Goal: Check status: Check status

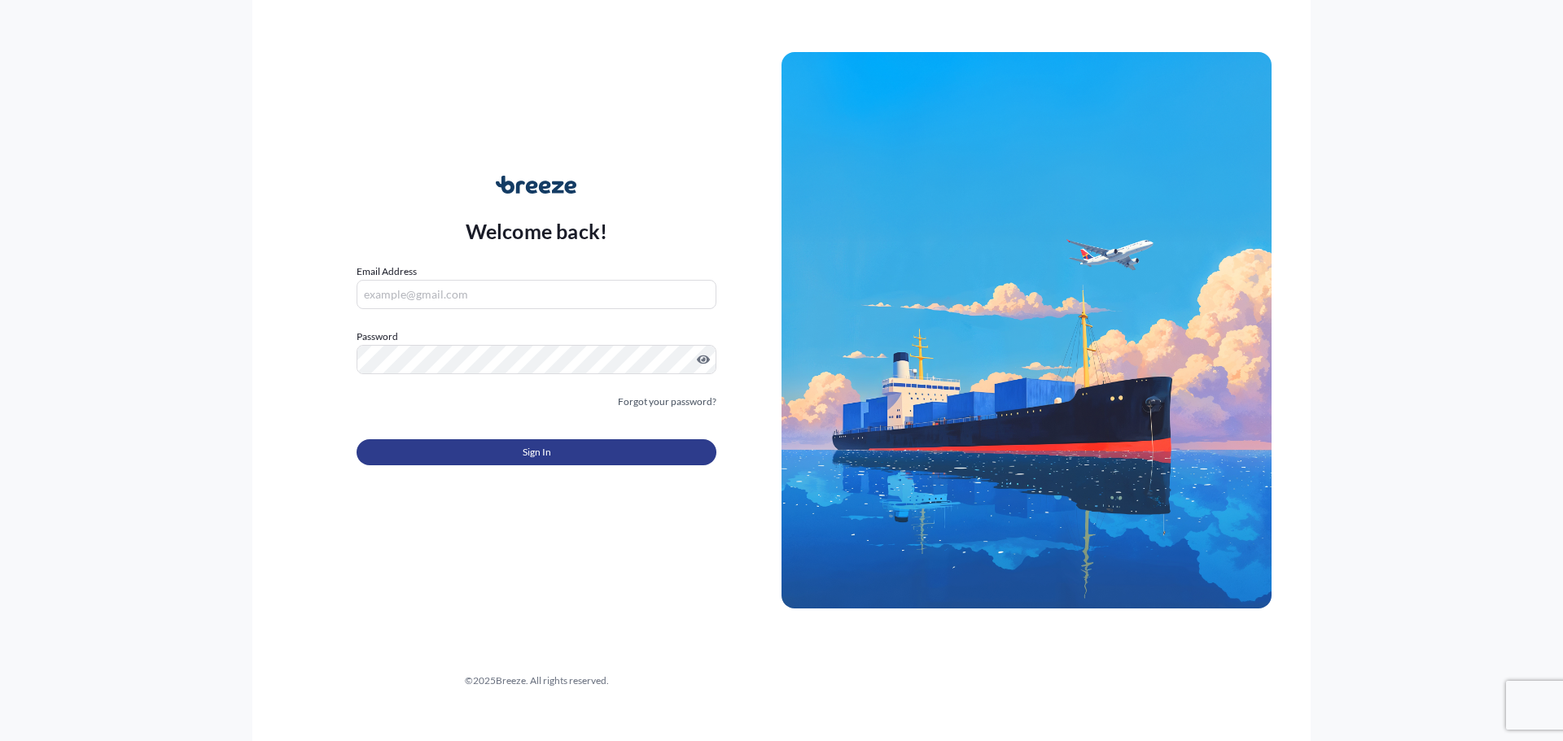
type input "[PERSON_NAME][EMAIL_ADDRESS][PERSON_NAME][DOMAIN_NAME]"
click at [499, 457] on button "Sign In" at bounding box center [536, 452] width 360 height 26
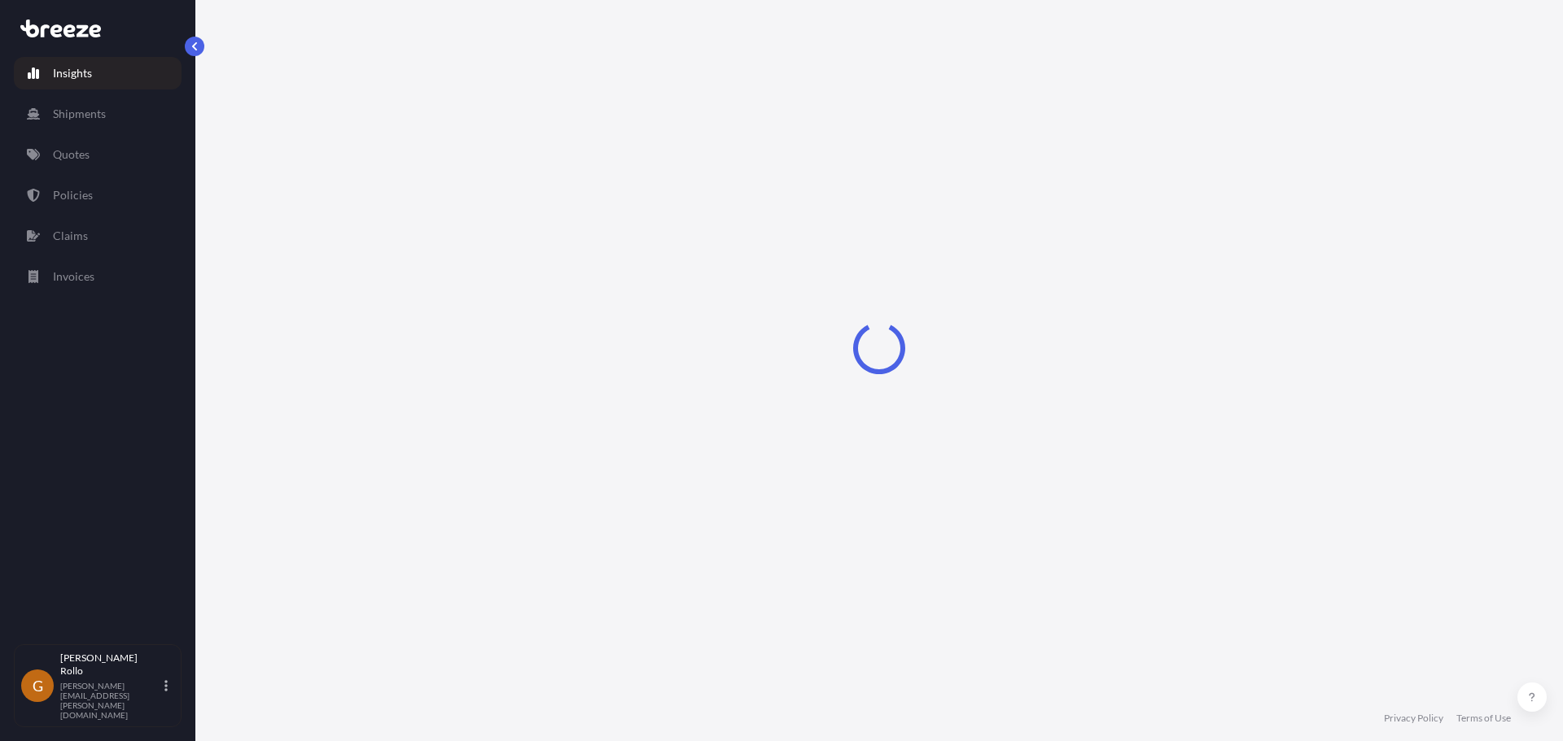
select select "2025"
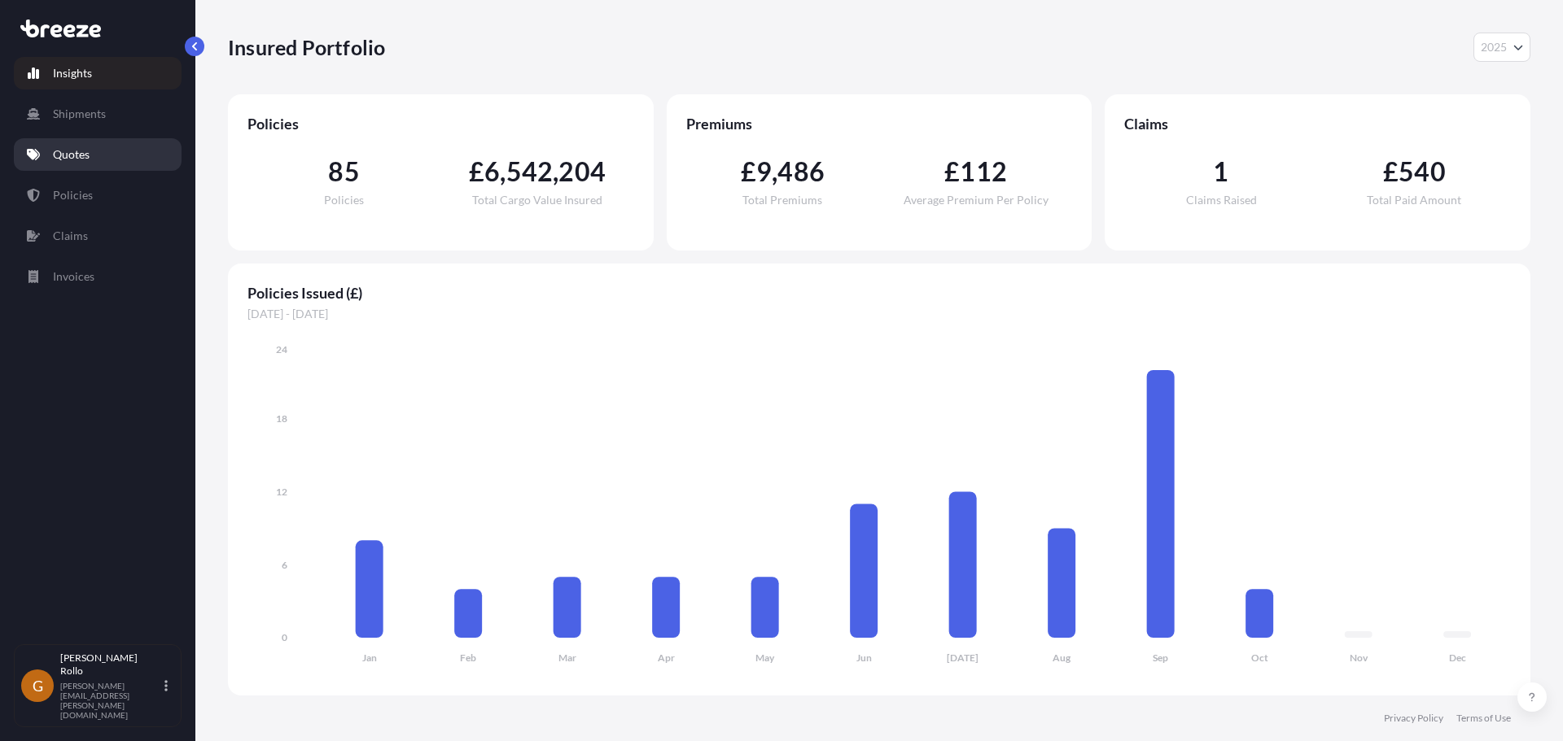
click at [117, 154] on link "Quotes" at bounding box center [98, 154] width 168 height 33
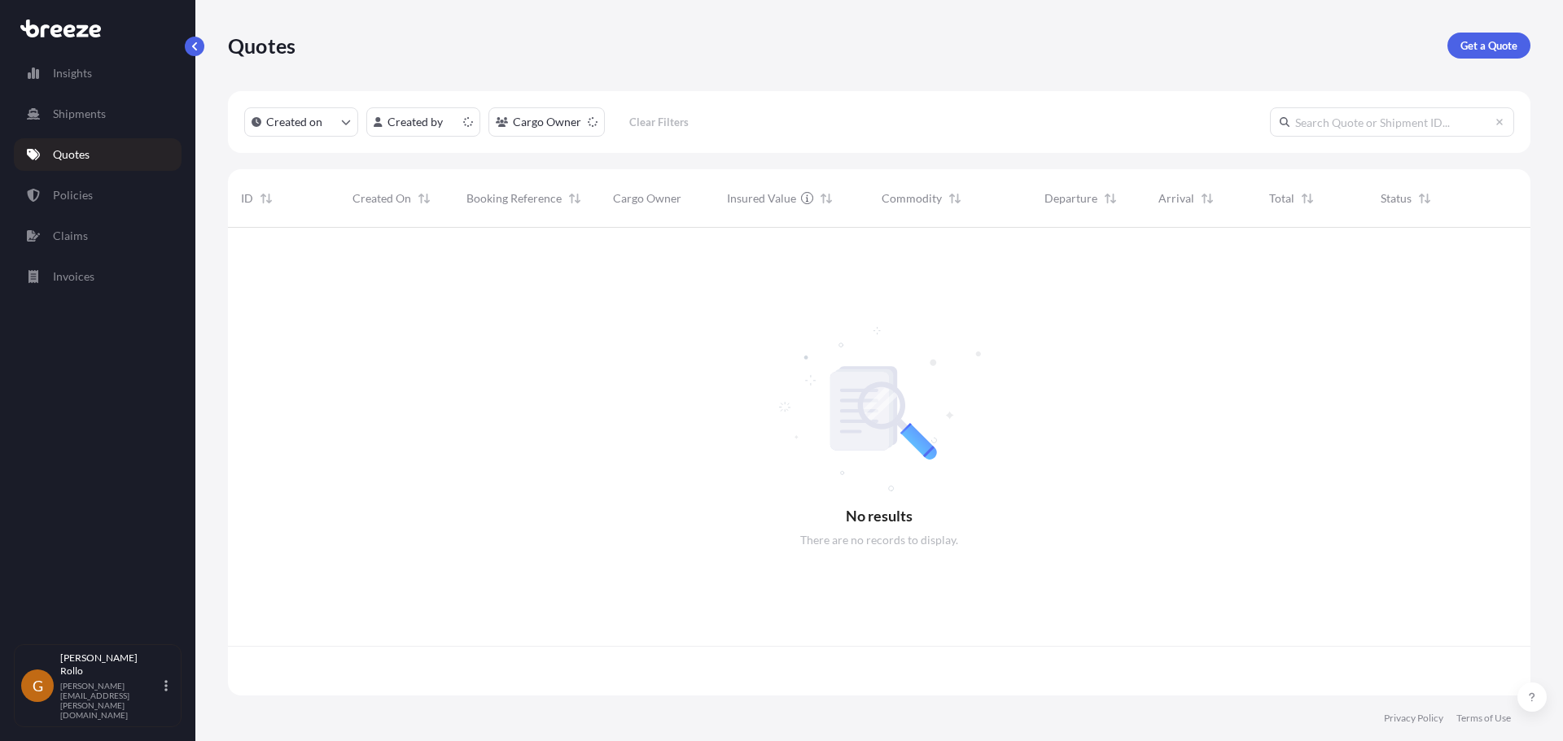
scroll to position [465, 1290]
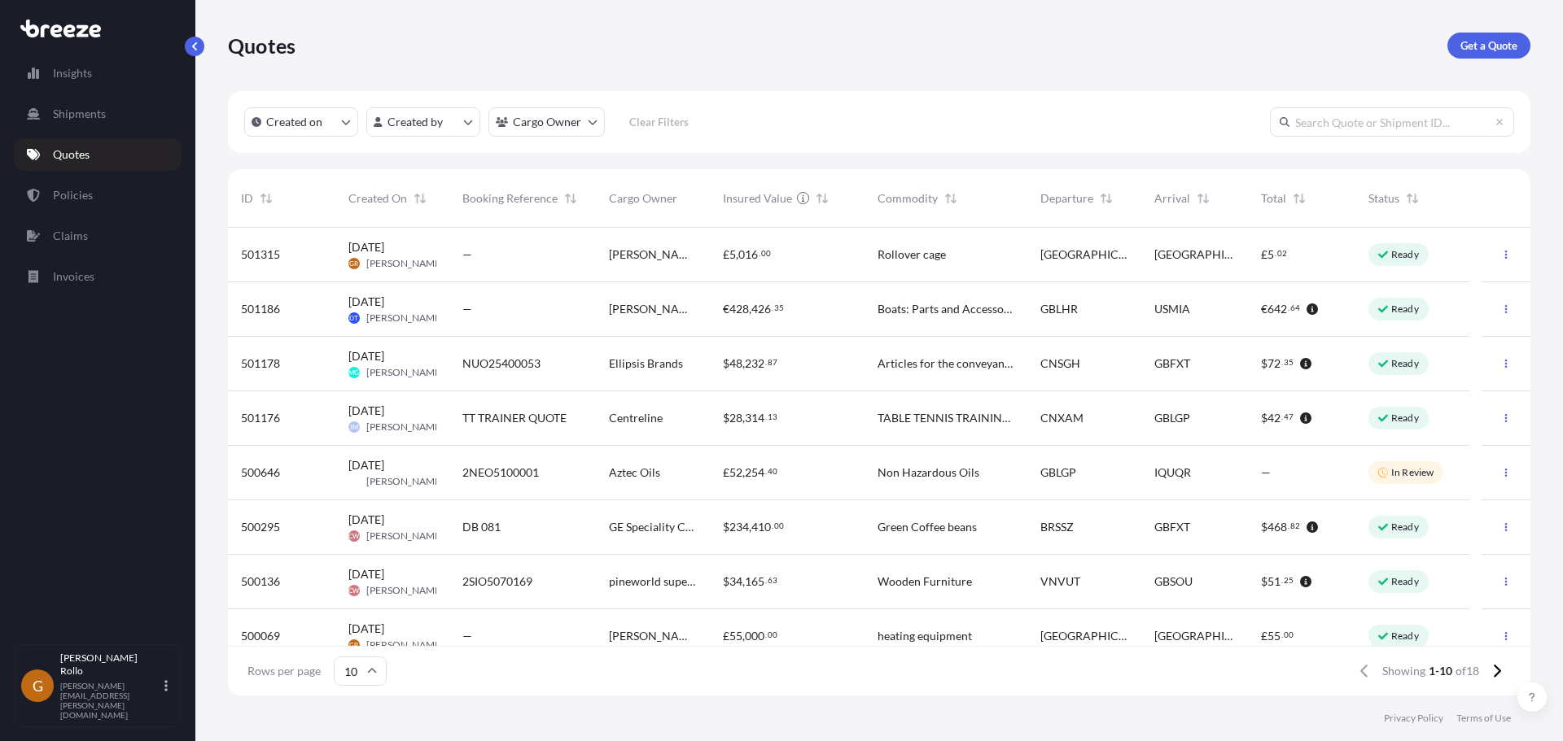
click at [1385, 251] on icon at bounding box center [1383, 255] width 10 height 10
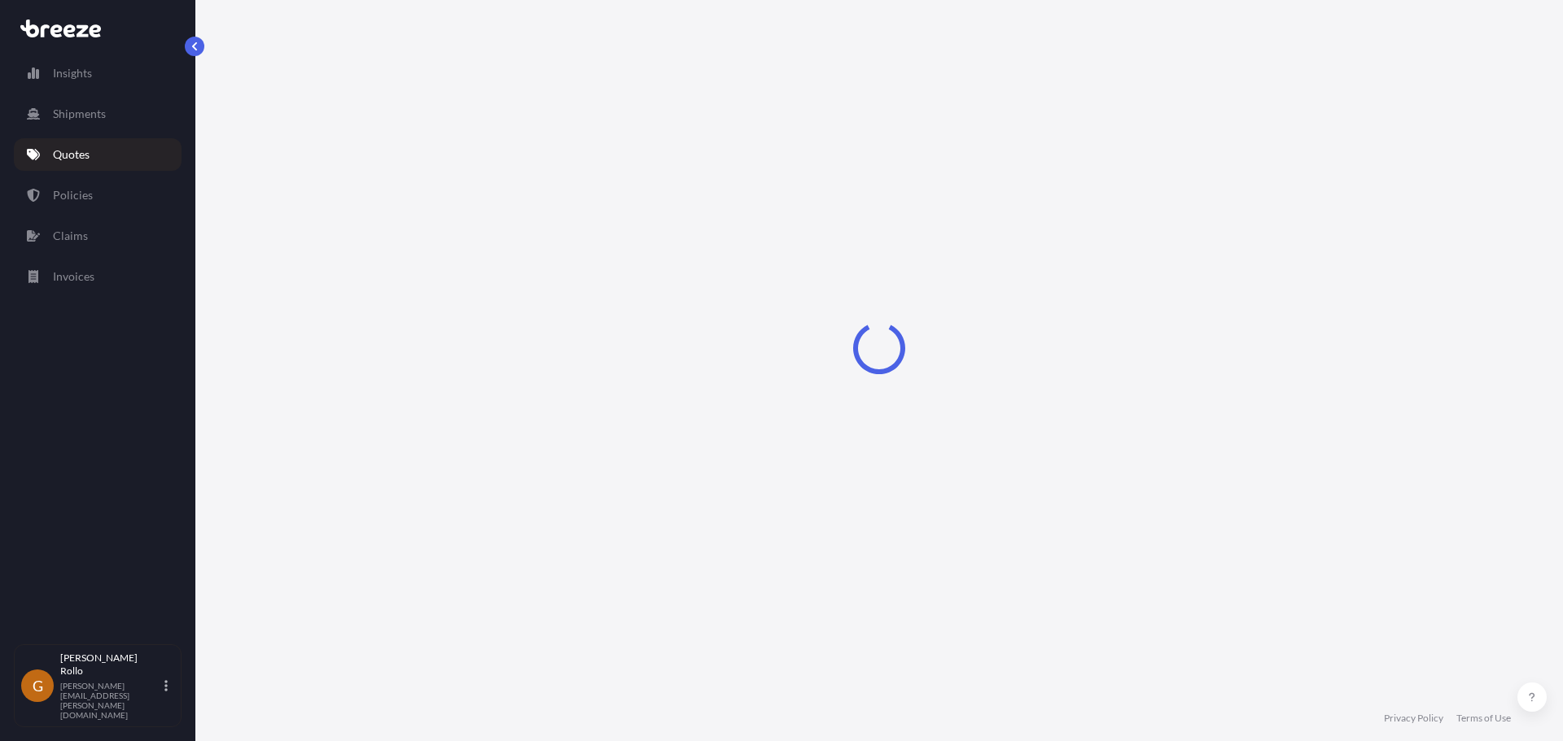
select select "Road"
select select "1"
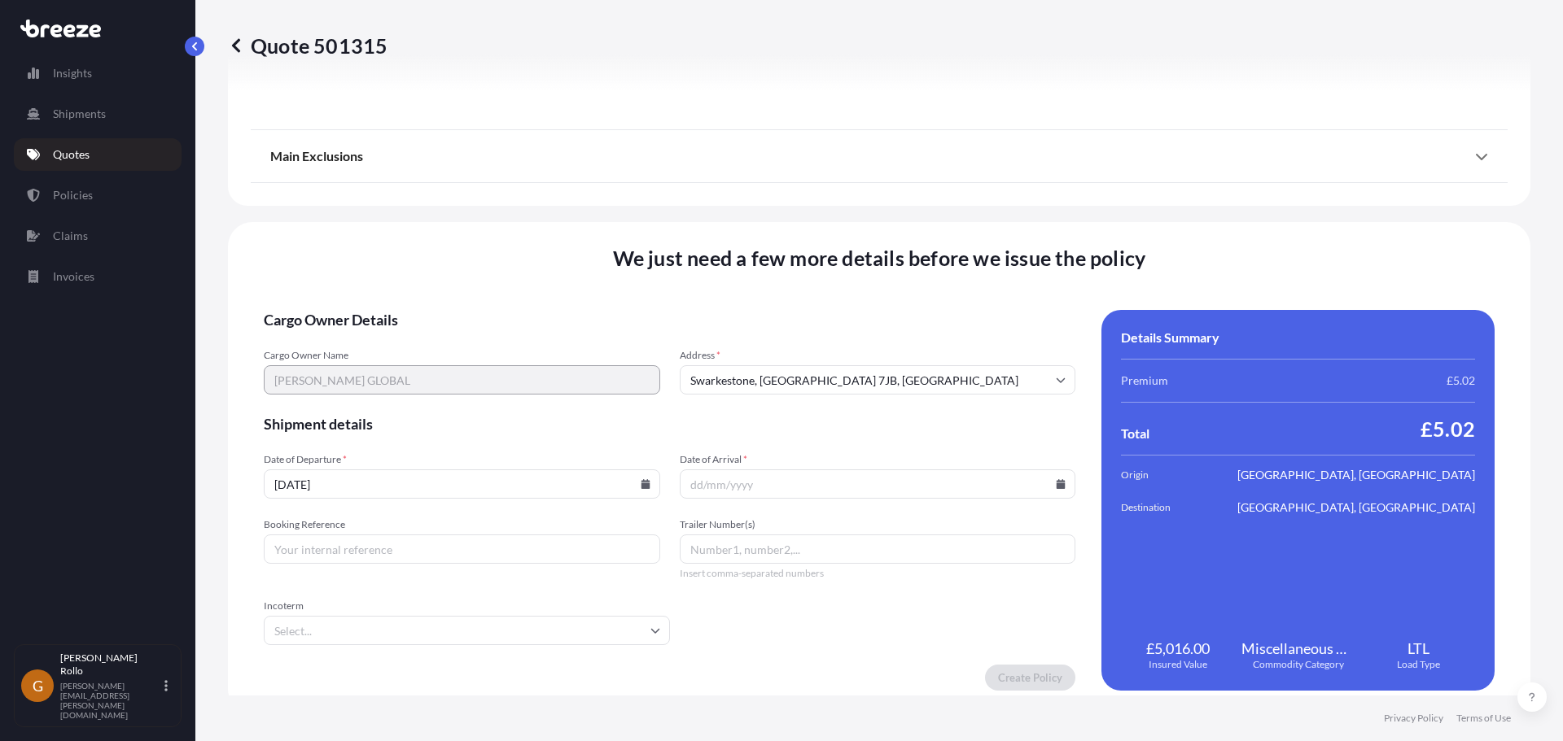
scroll to position [1825, 0]
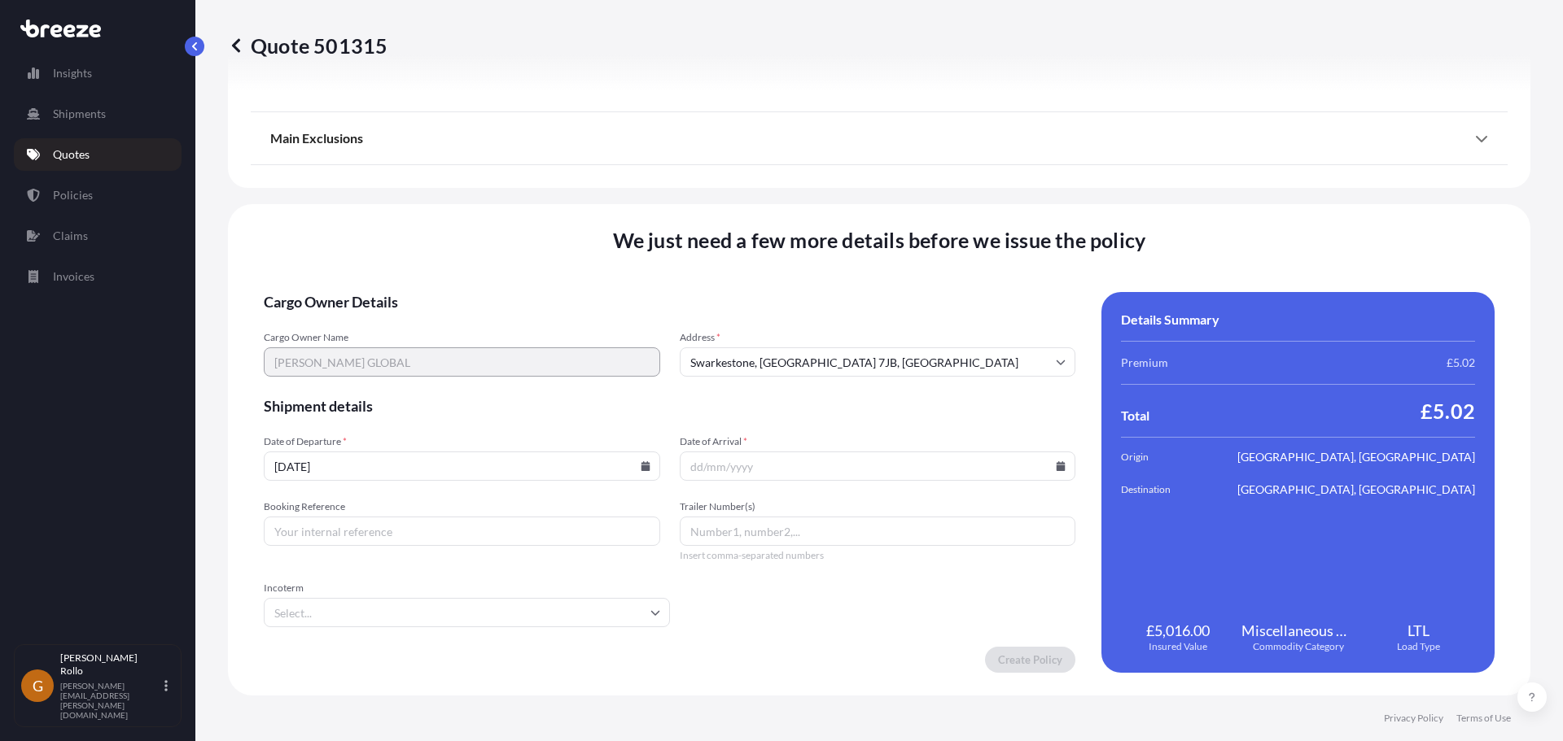
click at [466, 538] on input "Booking Reference" at bounding box center [462, 531] width 396 height 29
drag, startPoint x: 395, startPoint y: 531, endPoint x: 528, endPoint y: 534, distance: 133.5
click at [395, 531] on input "Booking Reference" at bounding box center [462, 531] width 396 height 29
paste input "8NER5100044"
type input "8NER5100044"
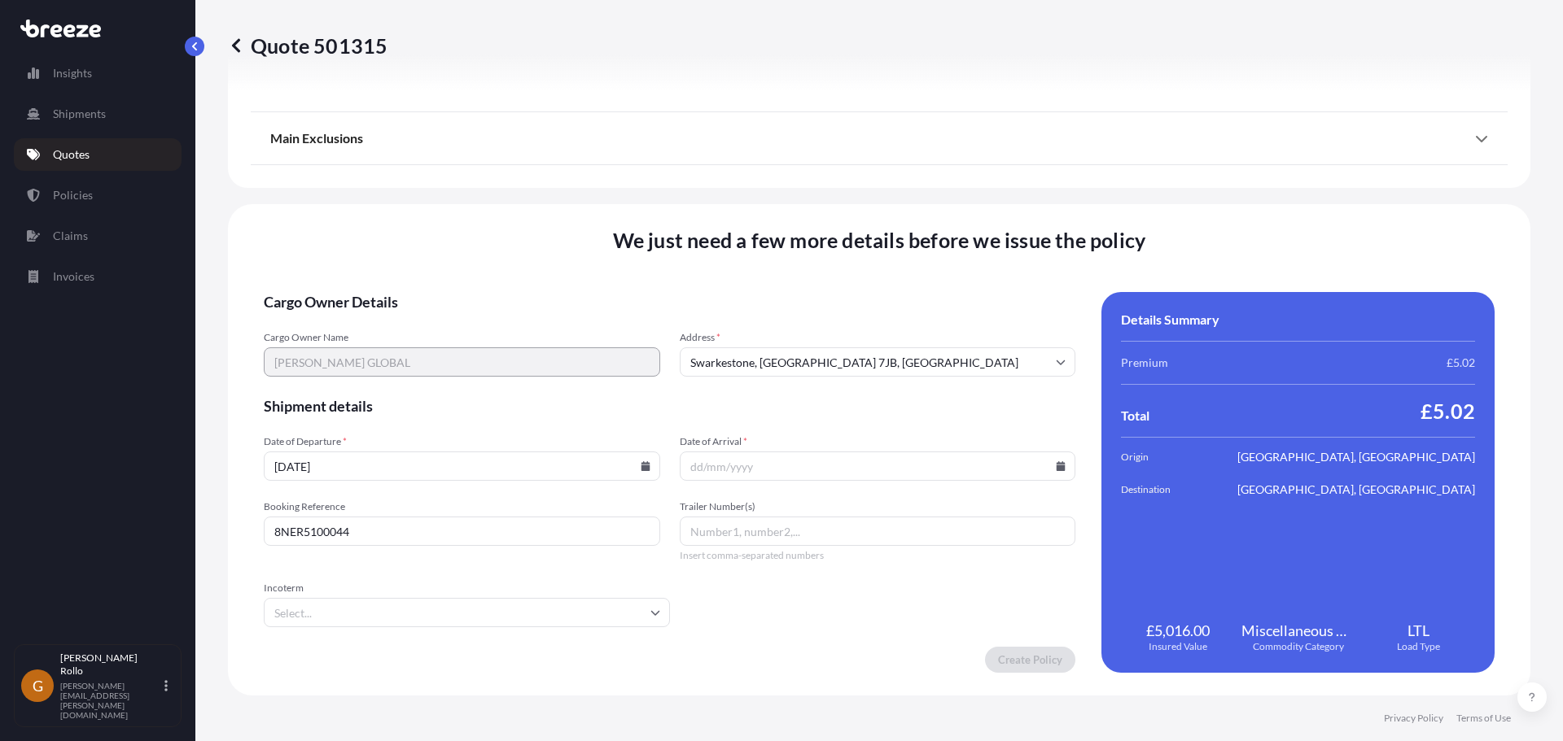
click at [1056, 468] on icon at bounding box center [1060, 466] width 9 height 10
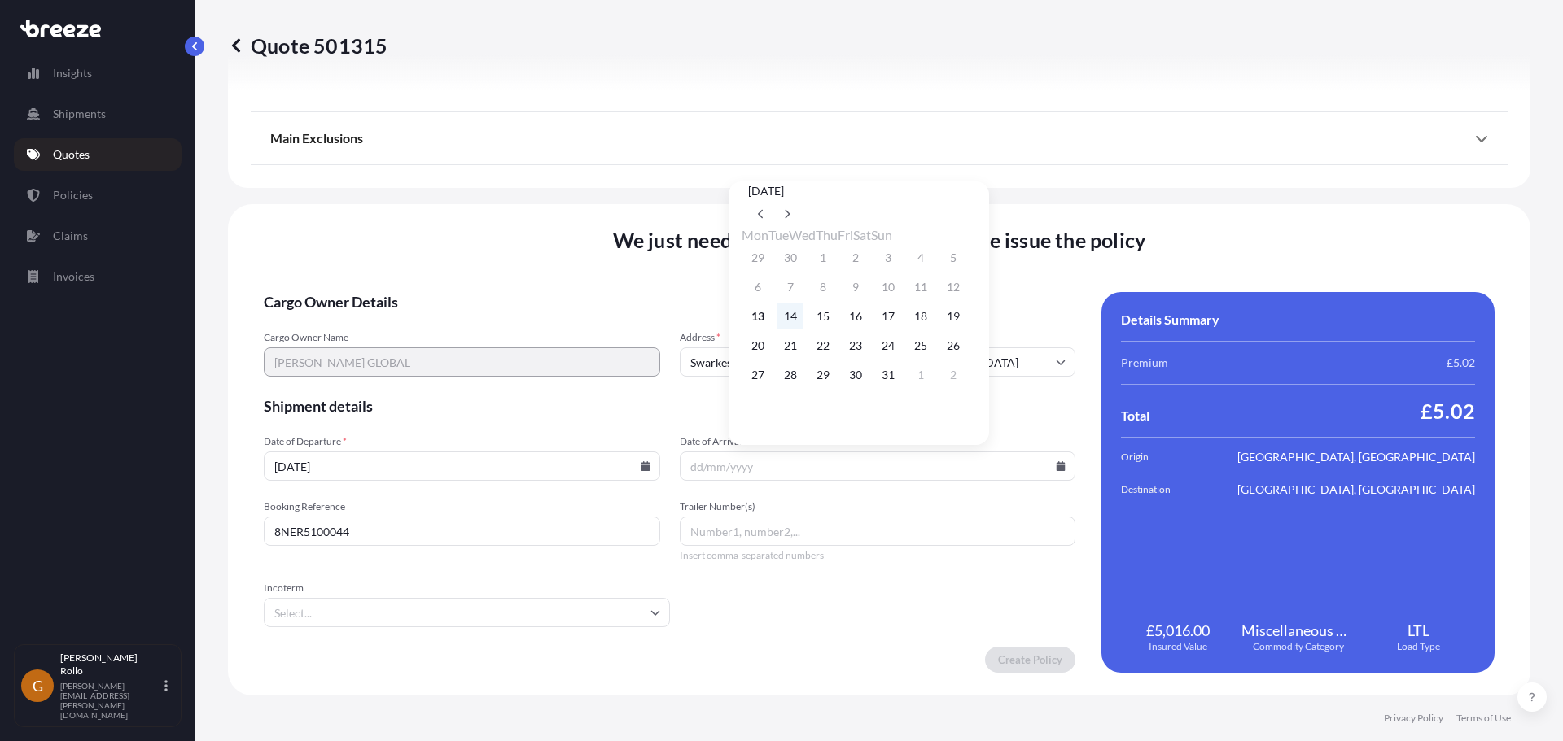
click at [789, 320] on button "14" at bounding box center [790, 317] width 26 height 26
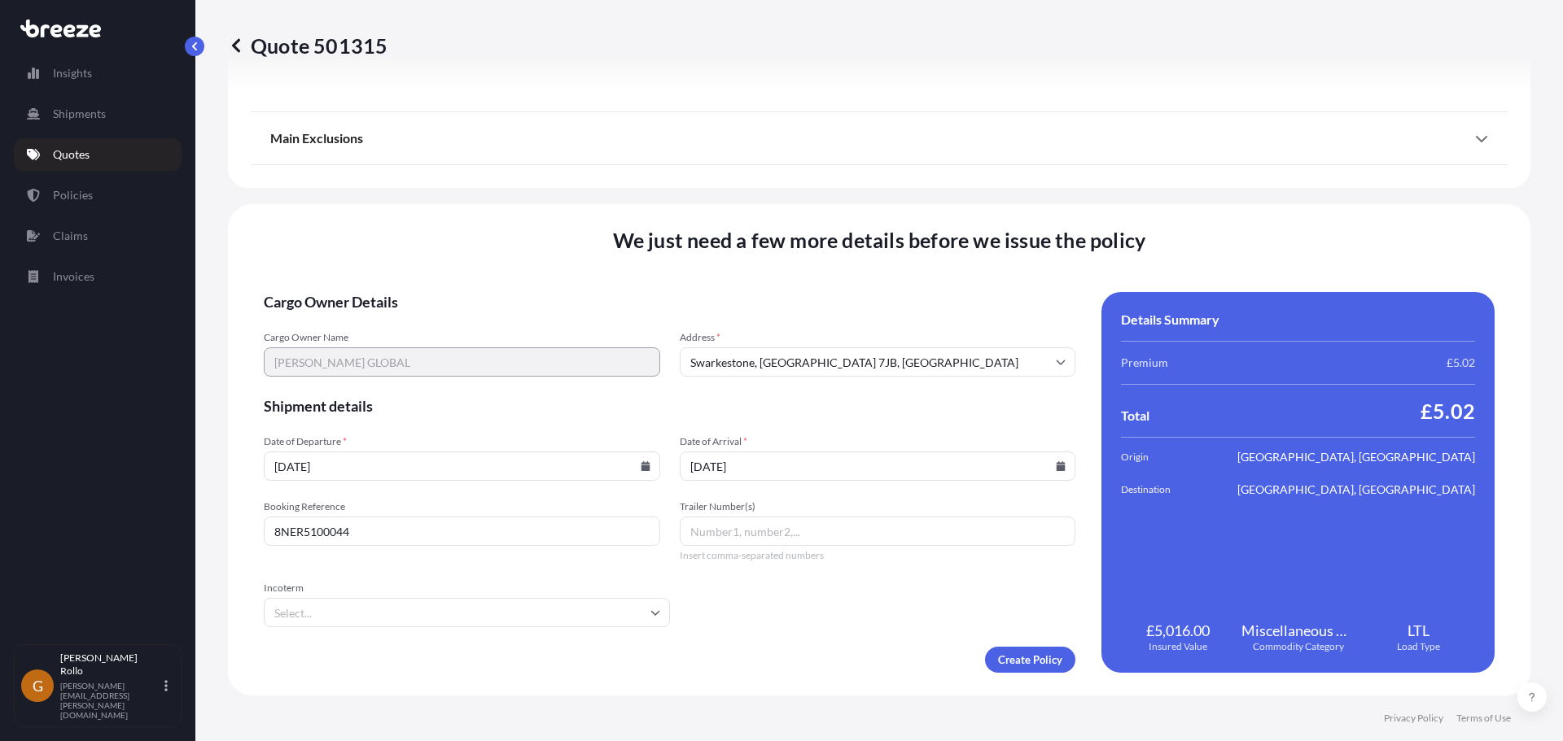
type input "[DATE]"
click at [758, 414] on span "Shipment details" at bounding box center [669, 406] width 811 height 20
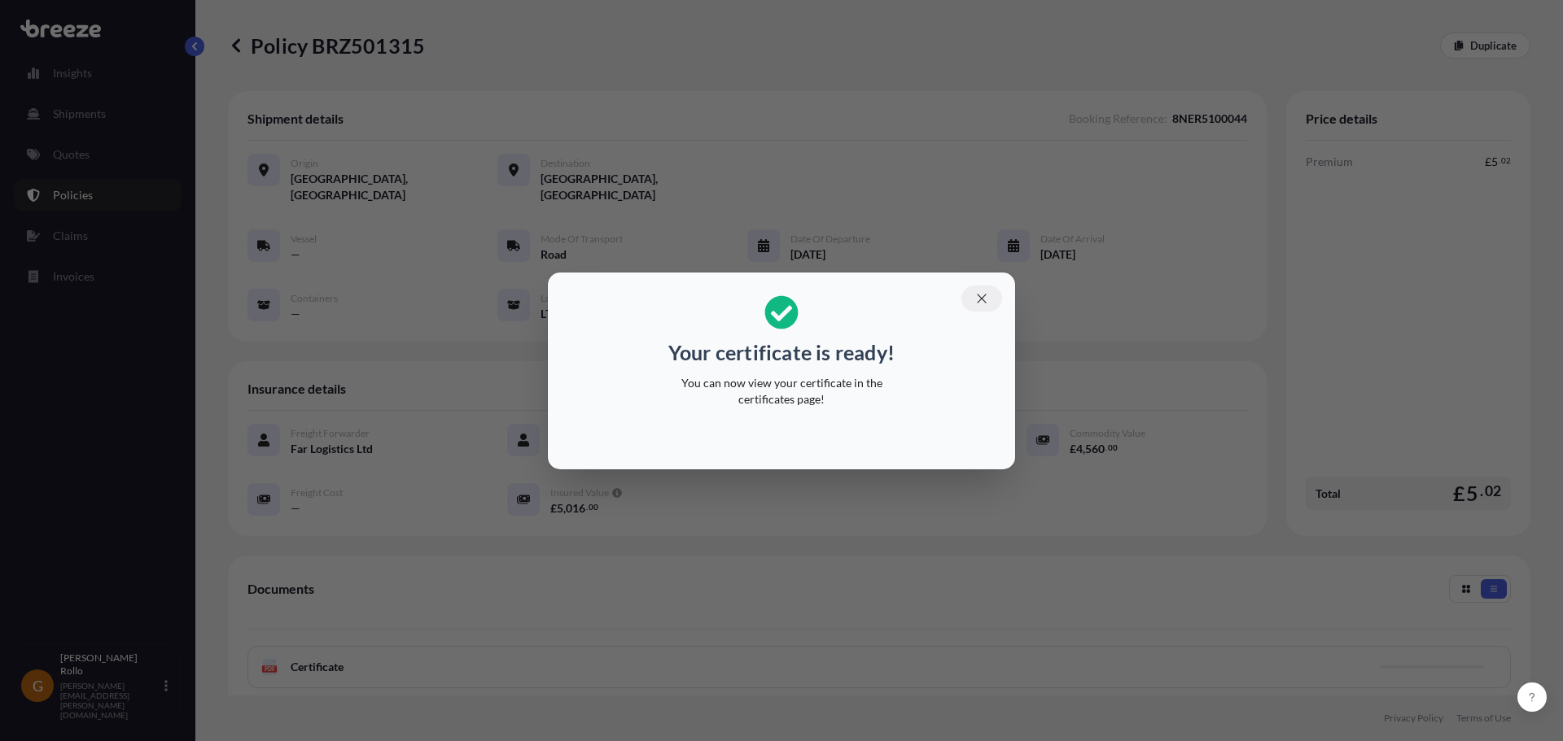
click at [978, 295] on icon "button" at bounding box center [981, 298] width 9 height 9
